Goal: Information Seeking & Learning: Learn about a topic

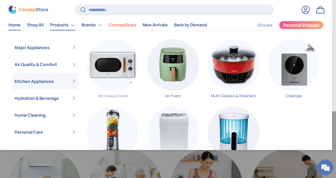
scroll to position [0, 995]
click at [108, 76] on img "Primary" at bounding box center [113, 65] width 52 height 52
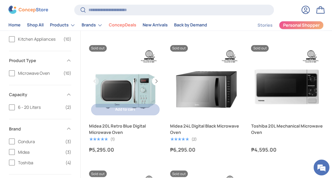
scroll to position [383, 0]
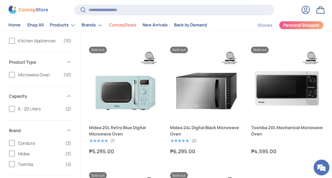
click at [13, 142] on label "Condura (3)" at bounding box center [40, 143] width 62 height 6
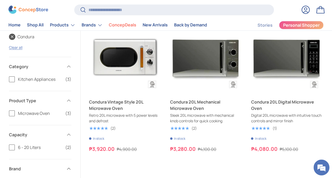
scroll to position [106, 0]
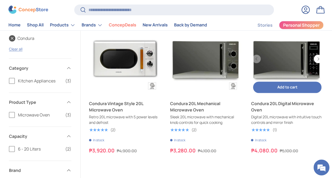
click at [278, 63] on link "Condura 20L Digital Microwave Oven" at bounding box center [287, 58] width 73 height 73
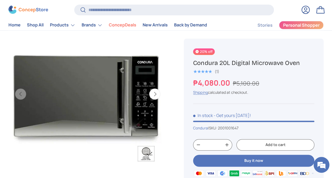
scroll to position [209, 0]
click at [156, 99] on button "Next" at bounding box center [154, 94] width 11 height 11
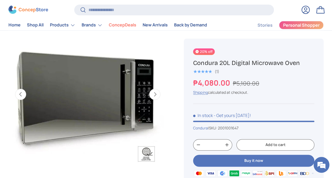
click at [156, 99] on button "Next" at bounding box center [154, 94] width 11 height 11
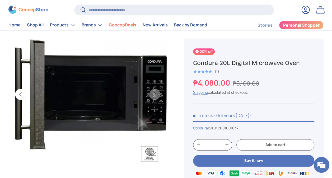
scroll to position [0, 322]
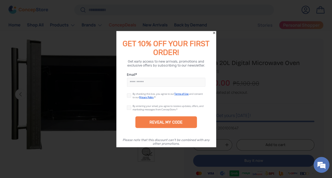
click at [213, 38] on div "GET 10% OFF YOUR FIRST ORDER!" at bounding box center [165, 45] width 99 height 23
click at [213, 34] on icon "Close" at bounding box center [214, 33] width 4 height 4
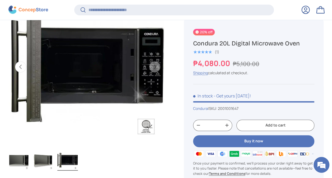
scroll to position [249, 0]
